Goal: Information Seeking & Learning: Understand process/instructions

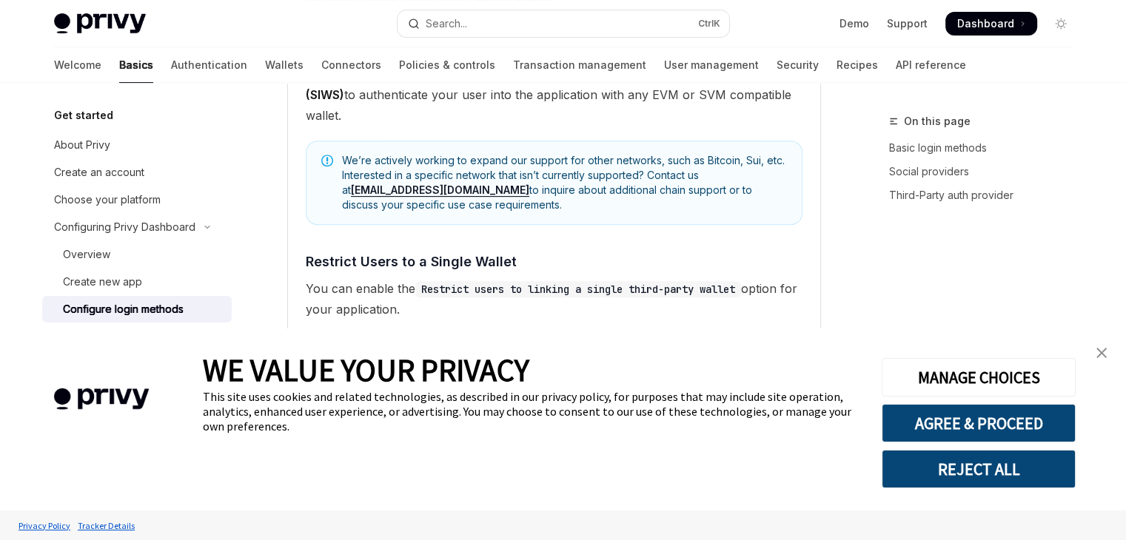
scroll to position [592, 0]
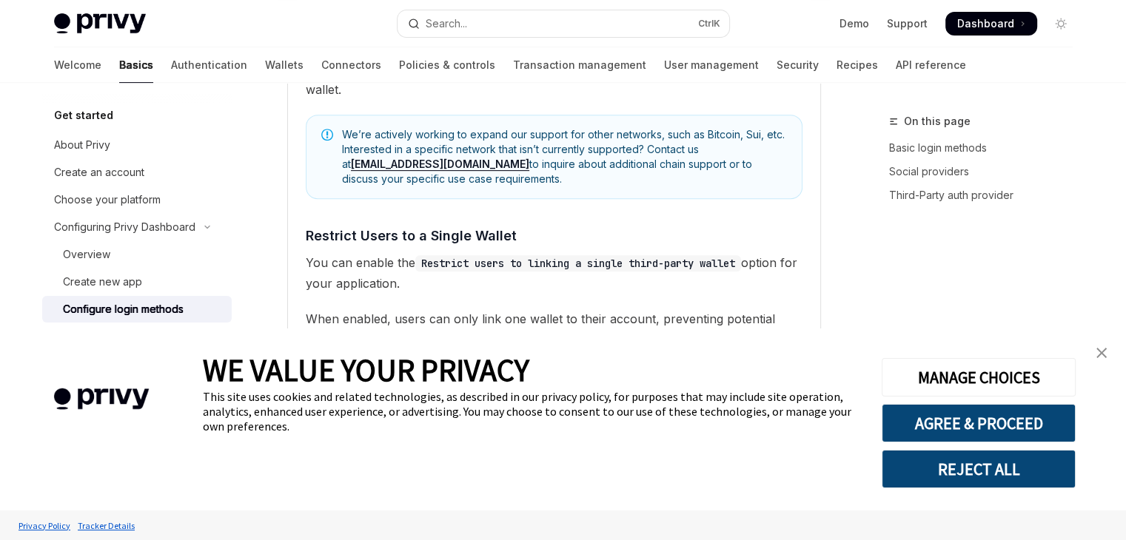
type textarea "*"
click at [1102, 357] on img "close banner" at bounding box center [1101, 353] width 10 height 10
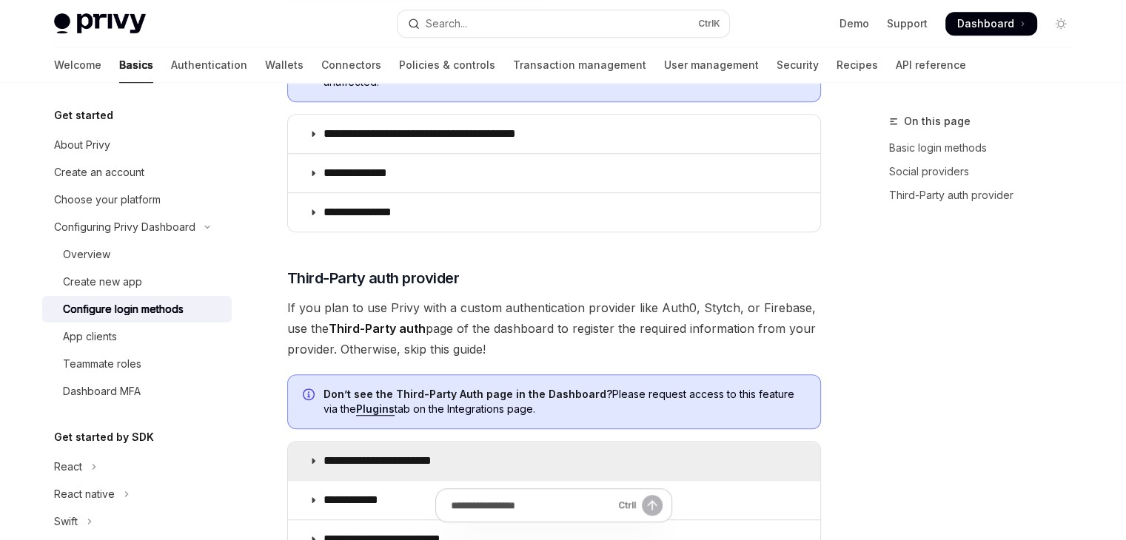
scroll to position [1258, 0]
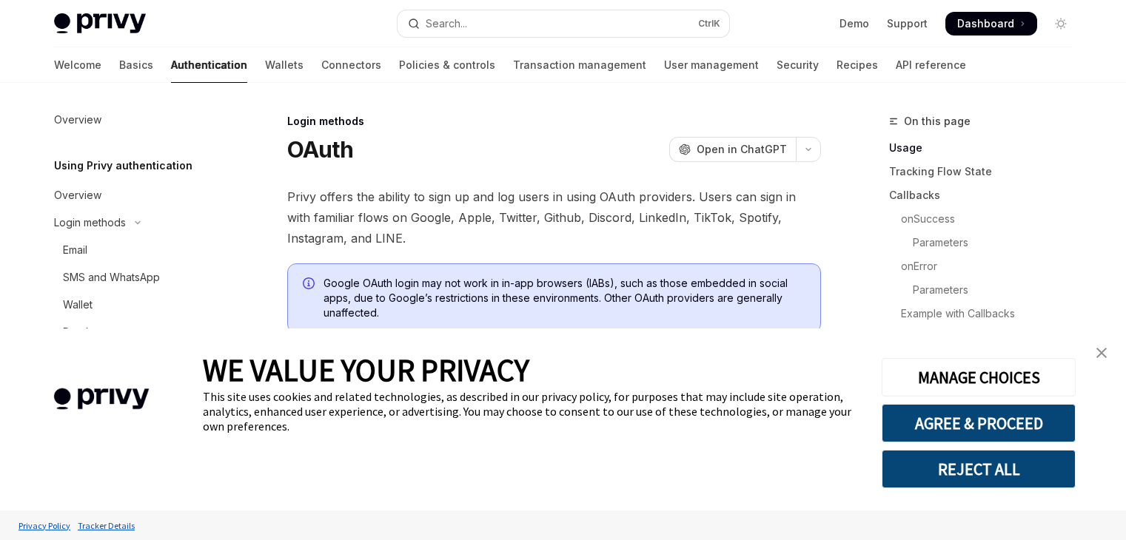
type textarea "*"
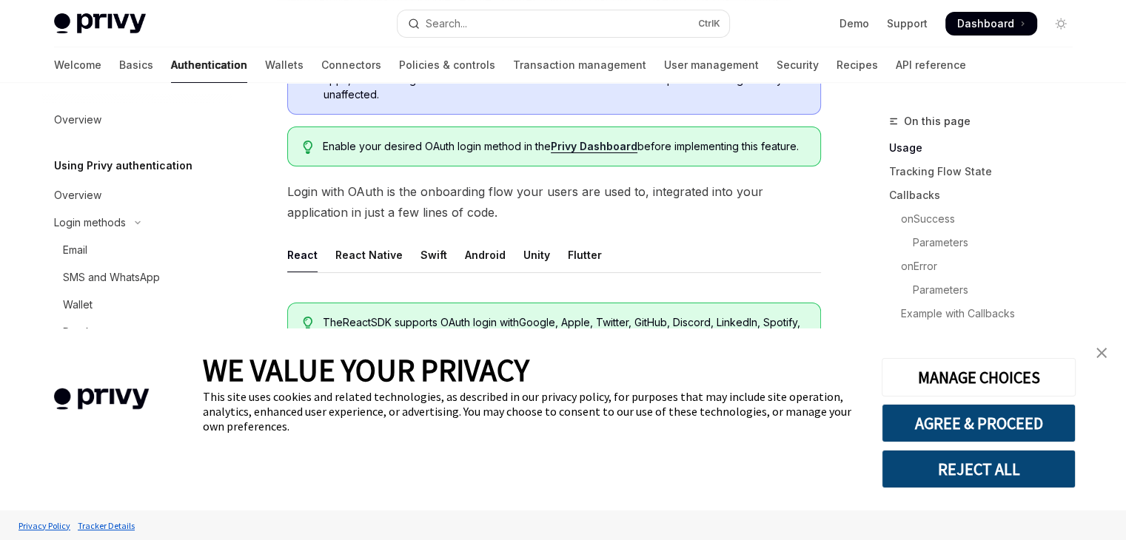
scroll to position [222, 0]
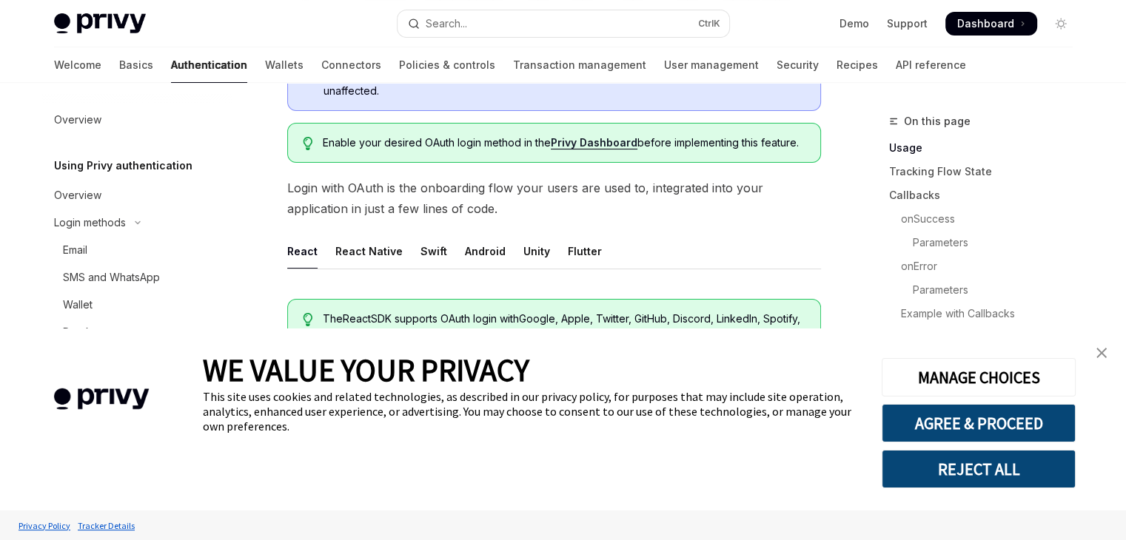
click at [1102, 355] on img "close banner" at bounding box center [1101, 353] width 10 height 10
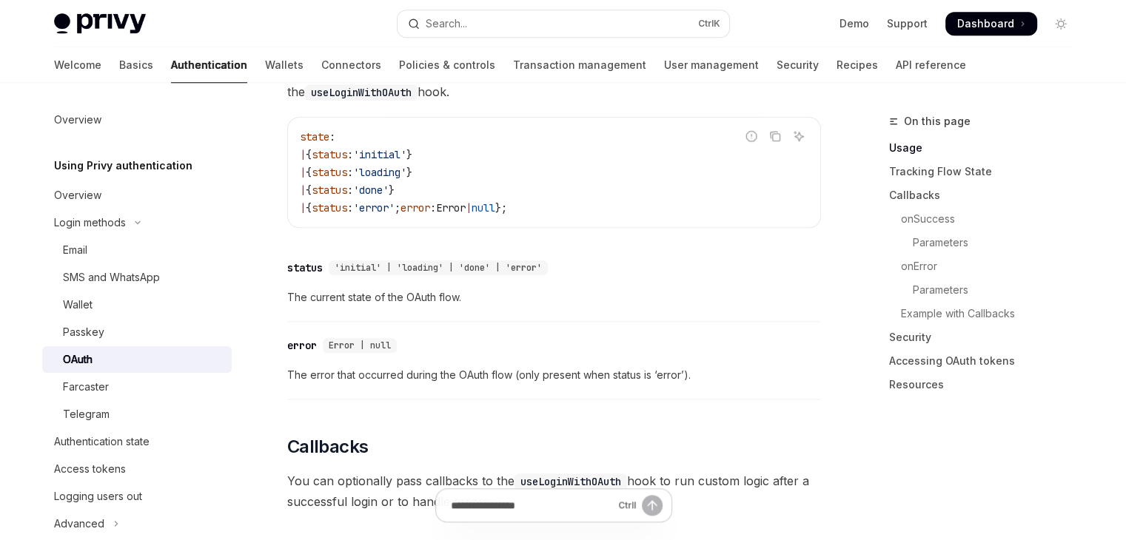
scroll to position [1481, 0]
